Goal: Complete application form: Complete application form

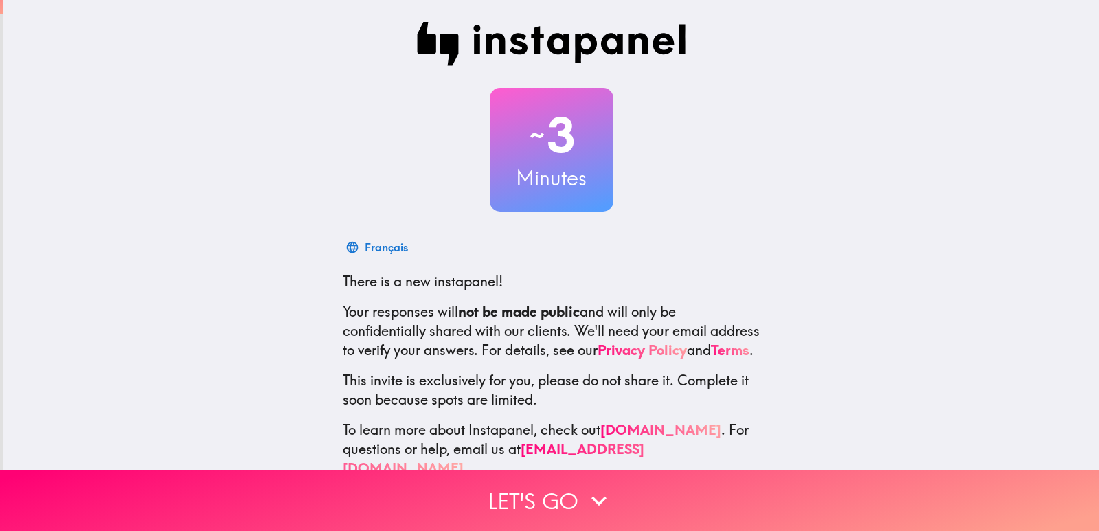
scroll to position [41, 0]
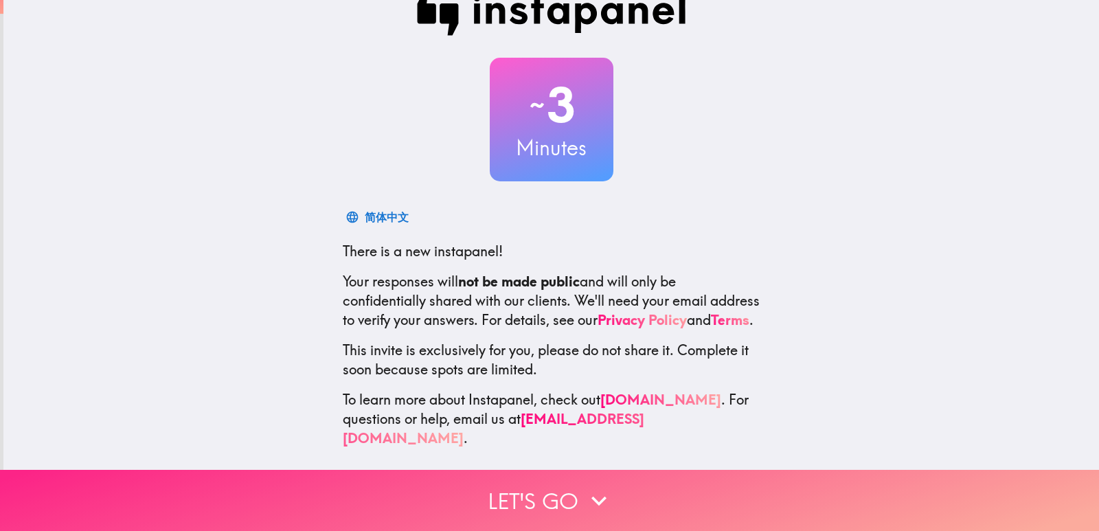
click at [533, 481] on button "Let's go" at bounding box center [549, 500] width 1099 height 61
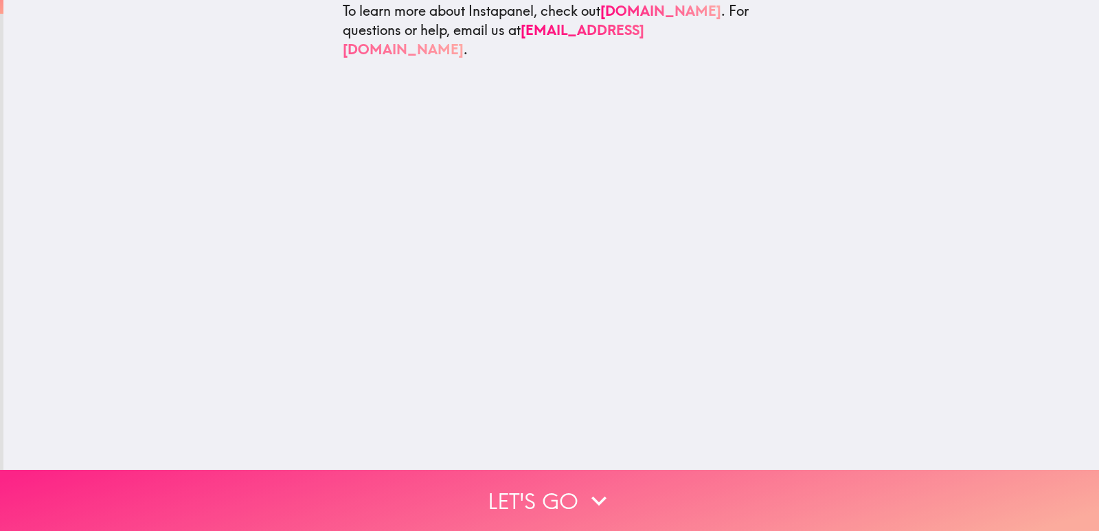
scroll to position [0, 0]
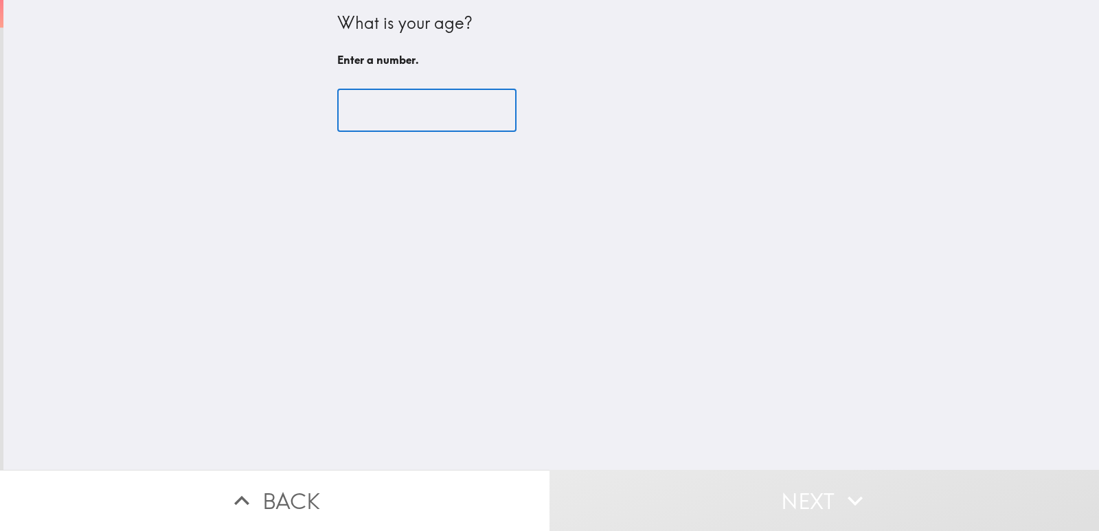
click at [409, 102] on input "number" at bounding box center [426, 110] width 179 height 43
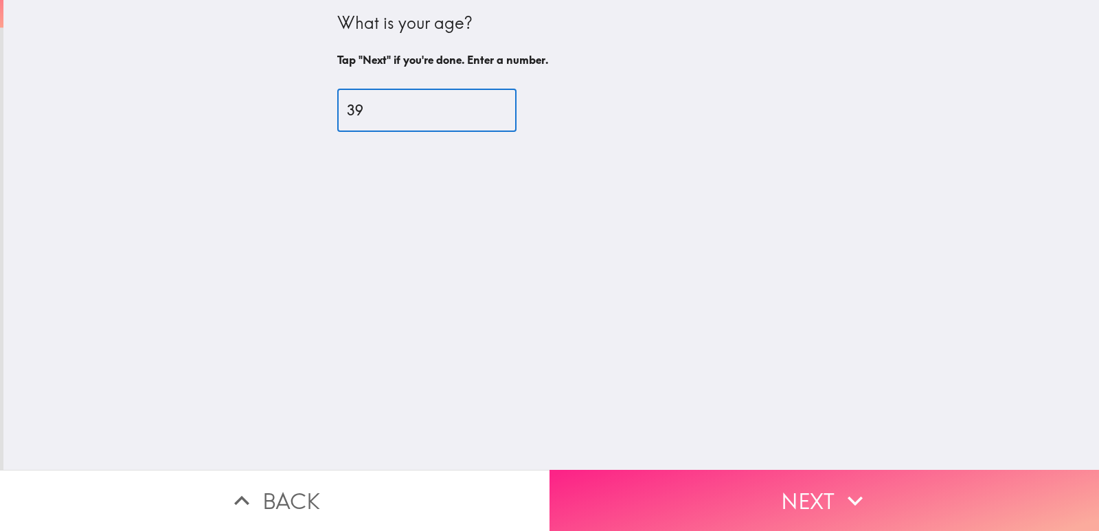
type input "39"
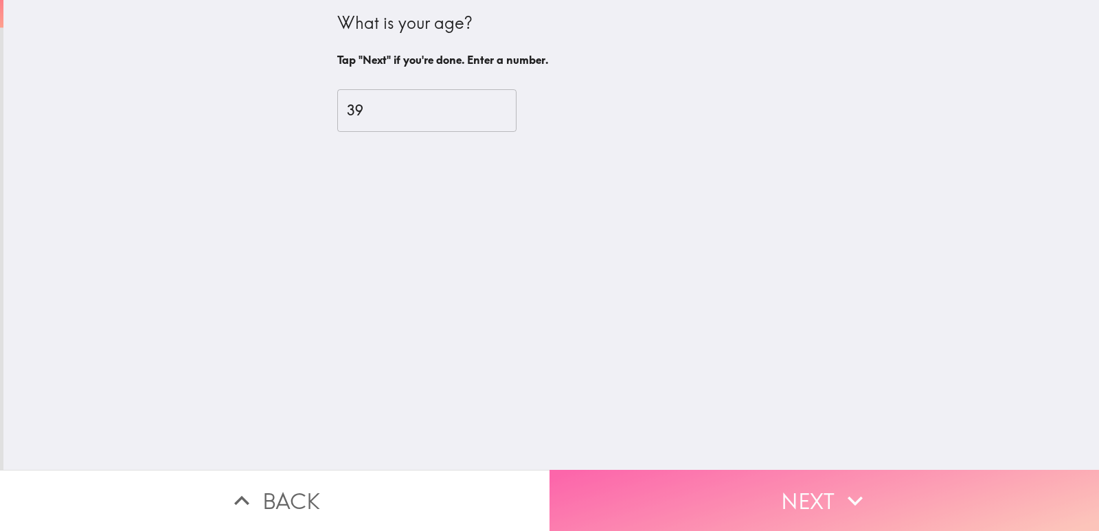
click at [676, 510] on button "Next" at bounding box center [825, 500] width 550 height 61
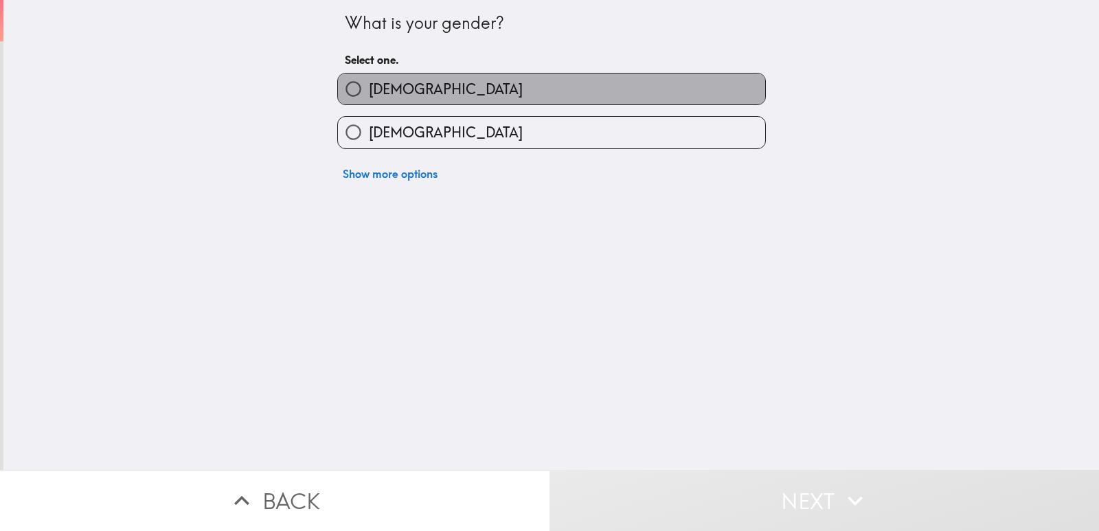
click at [535, 79] on label "[DEMOGRAPHIC_DATA]" at bounding box center [551, 89] width 427 height 31
click at [369, 79] on input "[DEMOGRAPHIC_DATA]" at bounding box center [353, 89] width 31 height 31
radio input "true"
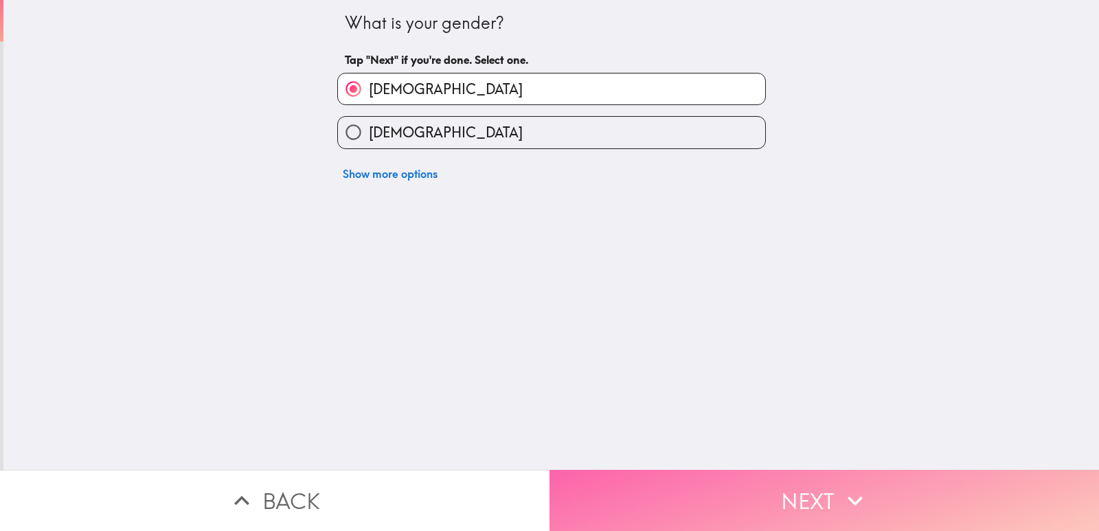
click at [738, 470] on button "Next" at bounding box center [825, 500] width 550 height 61
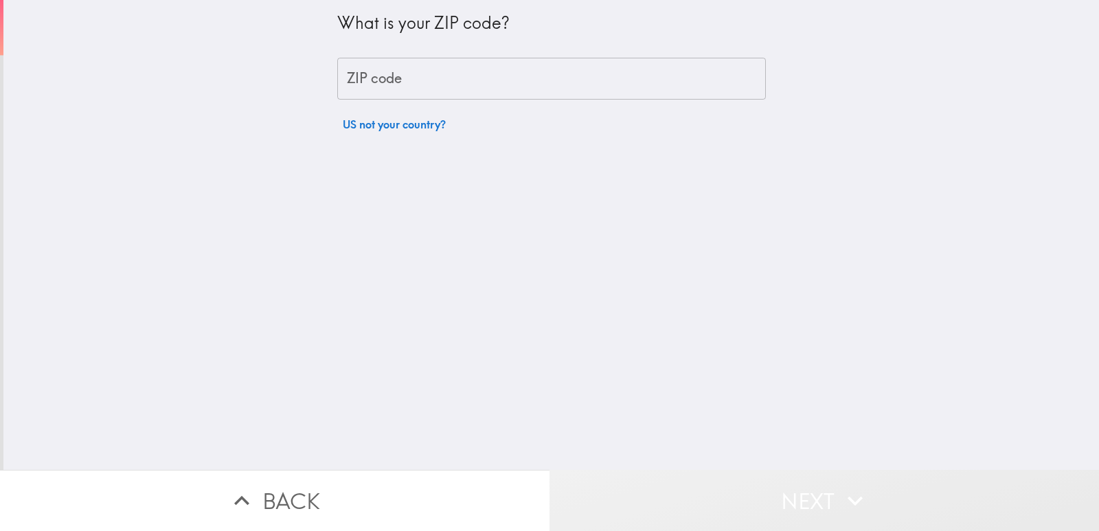
drag, startPoint x: 738, startPoint y: 469, endPoint x: 757, endPoint y: 465, distance: 18.9
click at [743, 470] on button "Next" at bounding box center [825, 500] width 550 height 61
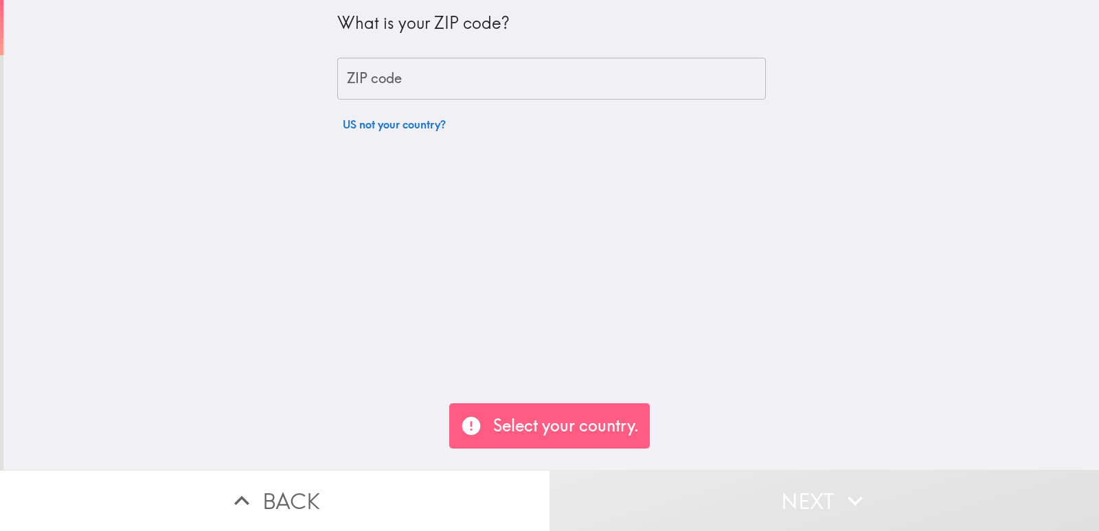
click at [634, 91] on input "ZIP code" at bounding box center [551, 79] width 429 height 43
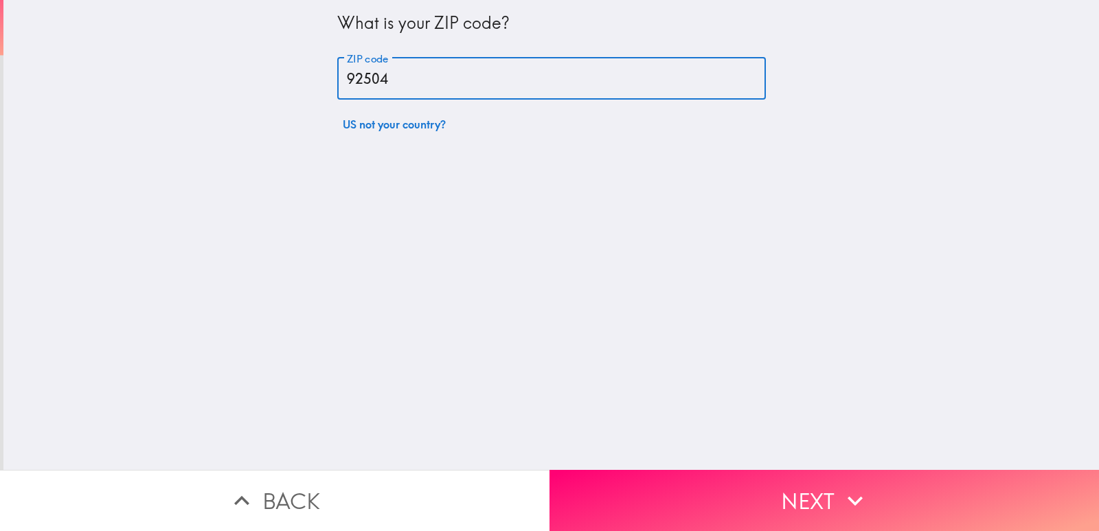
type input "92504"
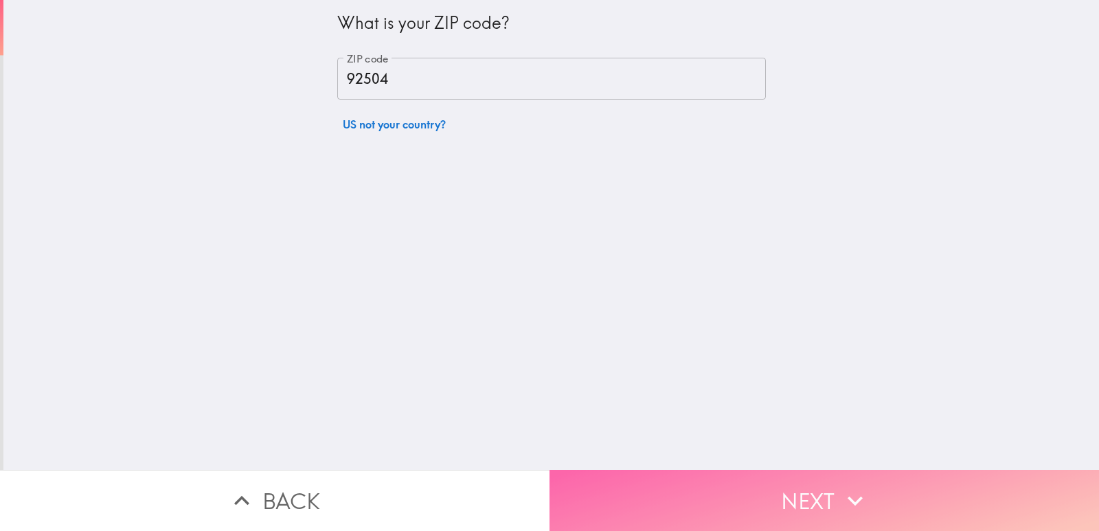
click at [675, 472] on button "Next" at bounding box center [825, 500] width 550 height 61
